Goal: Find specific page/section: Find specific page/section

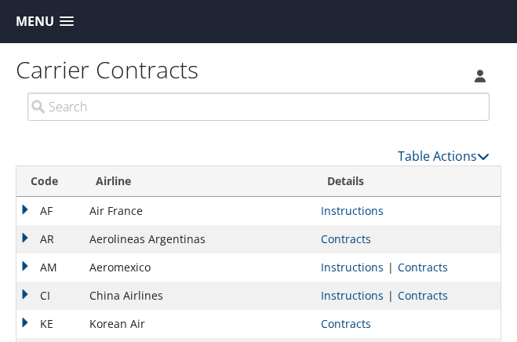
click at [64, 22] on span at bounding box center [67, 21] width 14 height 11
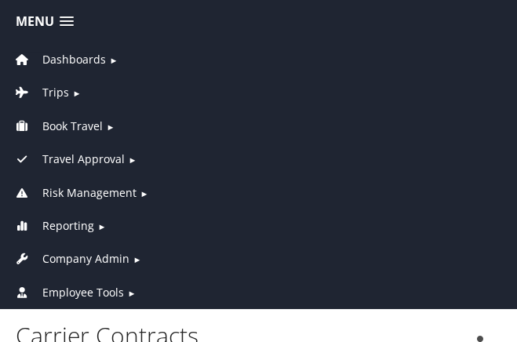
click at [66, 57] on span "Dashboards" at bounding box center [74, 59] width 64 height 17
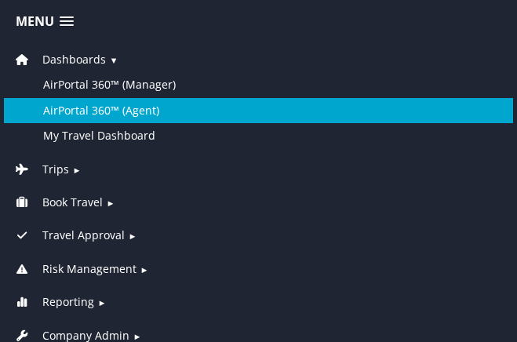
click at [74, 106] on link "AirPortal 360™ (Agent)" at bounding box center [258, 110] width 509 height 25
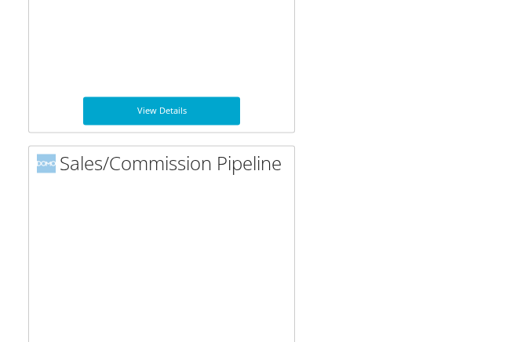
scroll to position [3489, 0]
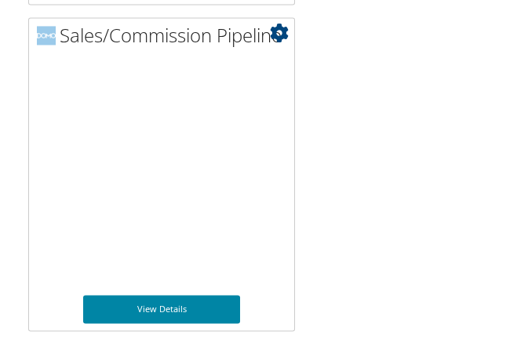
click at [182, 308] on link "View Details" at bounding box center [161, 309] width 157 height 28
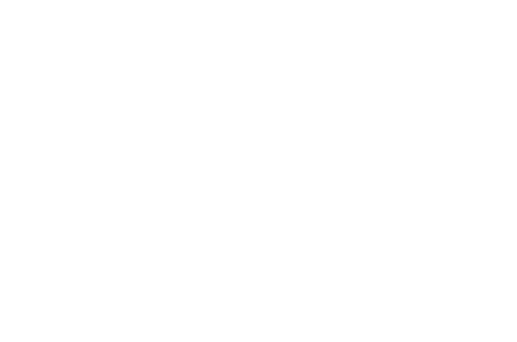
scroll to position [249, 0]
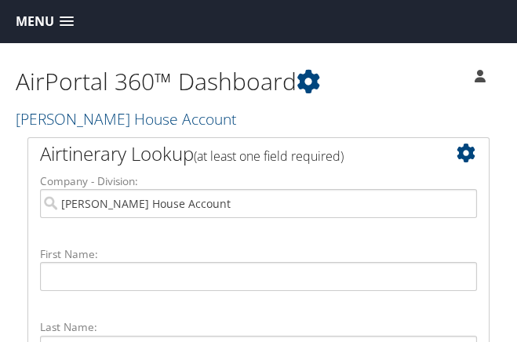
click at [64, 16] on link "Menu" at bounding box center [45, 22] width 74 height 26
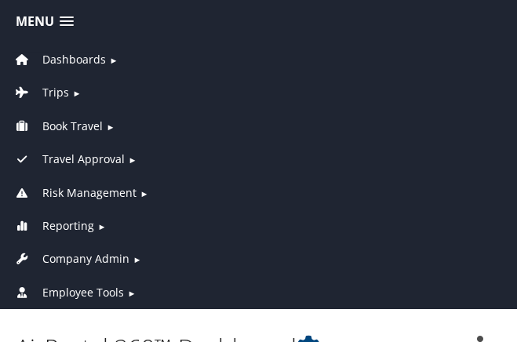
click at [71, 60] on span "Dashboards" at bounding box center [74, 59] width 64 height 17
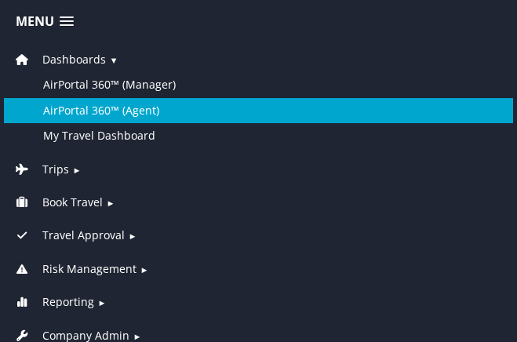
click at [84, 108] on link "AirPortal 360™ (Agent)" at bounding box center [258, 110] width 509 height 25
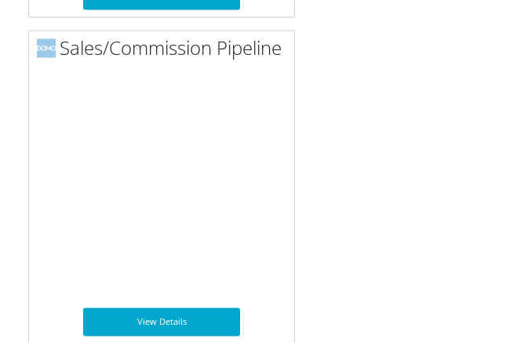
scroll to position [3489, 0]
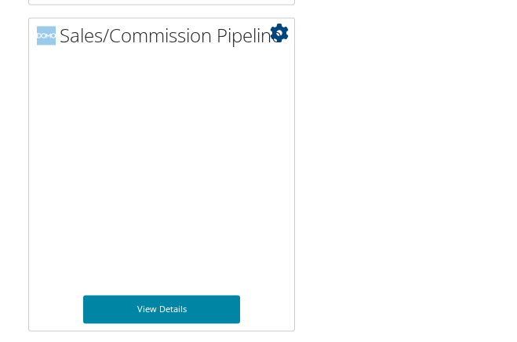
click at [195, 312] on link "View Details" at bounding box center [161, 309] width 157 height 28
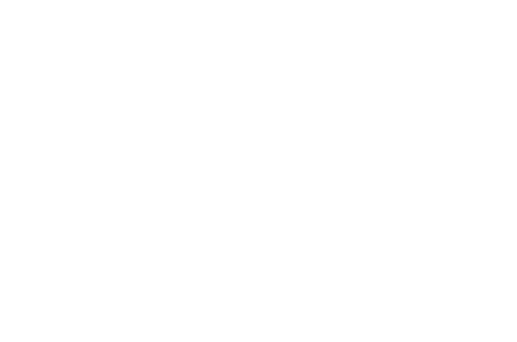
scroll to position [230, 0]
